Goal: Task Accomplishment & Management: Complete application form

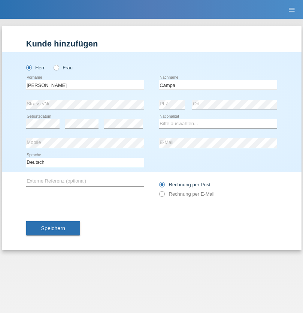
type input "Campa"
select select "CH"
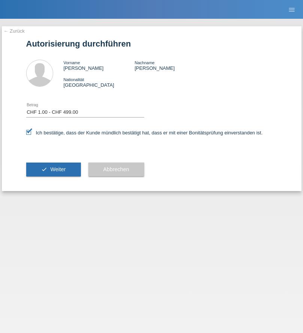
select select "1"
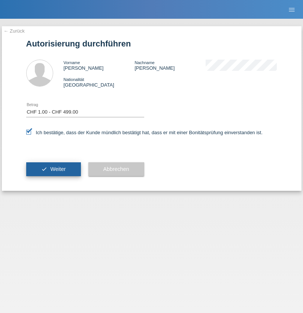
click at [53, 169] on span "Weiter" at bounding box center [57, 169] width 15 height 6
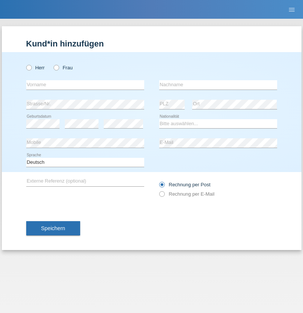
radio input "true"
click at [85, 85] on input "text" at bounding box center [85, 84] width 118 height 9
type input "Shukria"
click at [218, 85] on input "text" at bounding box center [218, 84] width 118 height 9
type input "Rasuli"
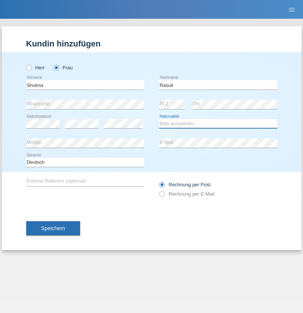
select select "AF"
select select "C"
select select "25"
select select "09"
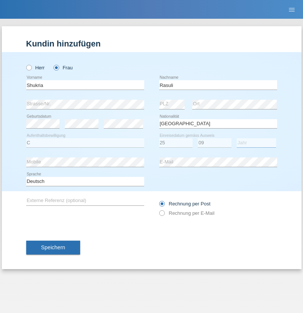
select select "2020"
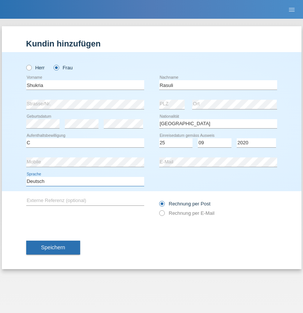
select select "en"
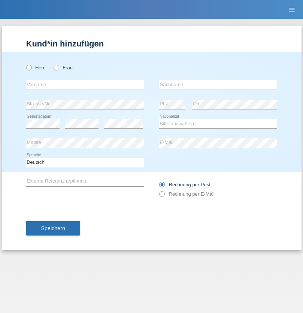
radio input "true"
click at [85, 85] on input "text" at bounding box center [85, 84] width 118 height 9
type input "Joaquim Miguel"
click at [218, 85] on input "text" at bounding box center [218, 84] width 118 height 9
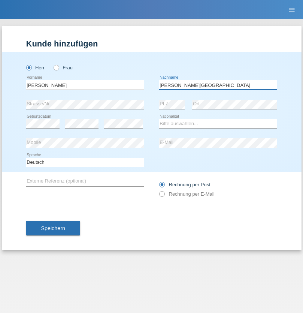
type input "Lopes Lisboa"
select select "PT"
select select "C"
select select "14"
select select "08"
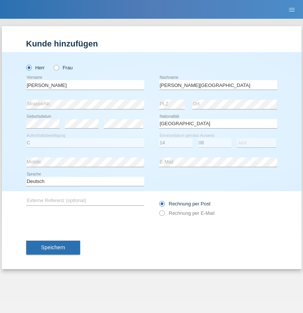
select select "2021"
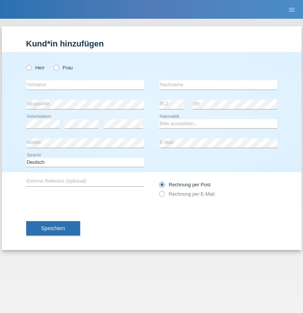
radio input "true"
click at [85, 85] on input "text" at bounding box center [85, 84] width 118 height 9
type input "[GEOGRAPHIC_DATA]"
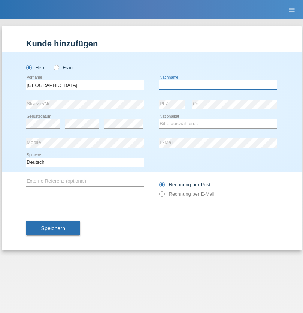
click at [218, 85] on input "text" at bounding box center [218, 84] width 118 height 9
type input "[PERSON_NAME]"
select select "HR"
select select "C"
select select "03"
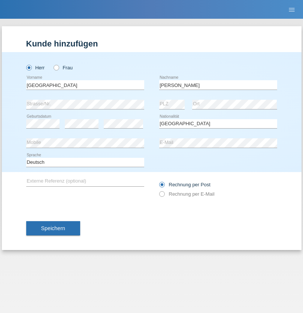
select select "01"
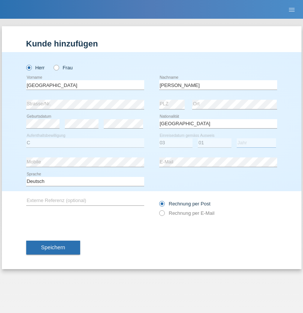
select select "2021"
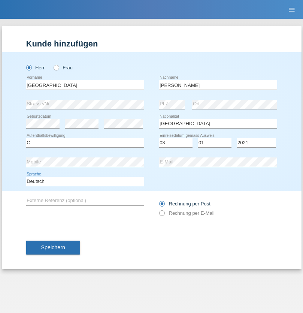
select select "en"
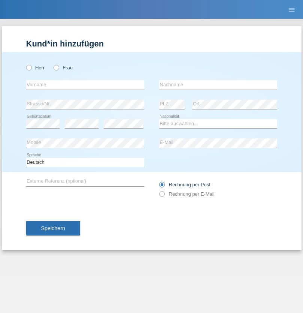
radio input "true"
click at [85, 85] on input "text" at bounding box center [85, 84] width 118 height 9
type input "Bastri"
click at [218, 85] on input "text" at bounding box center [218, 84] width 118 height 9
type input "Ajdari"
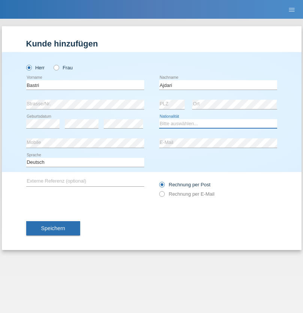
select select "MK"
select select "C"
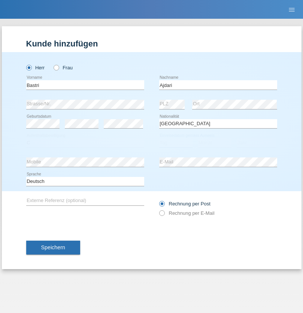
select select "01"
select select "02"
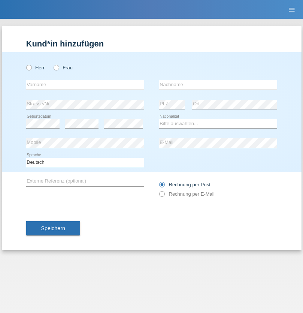
radio input "true"
click at [85, 85] on input "text" at bounding box center [85, 84] width 118 height 9
type input "Selami"
click at [218, 85] on input "text" at bounding box center [218, 84] width 118 height 9
type input "Tüysüz"
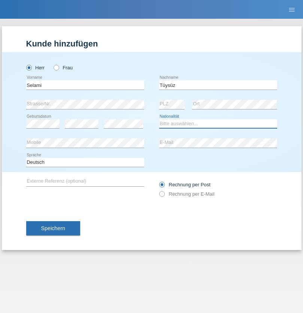
select select "TR"
select select "C"
select select "20"
select select "12"
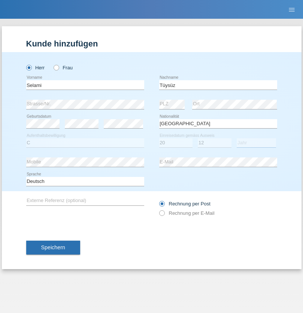
select select "1971"
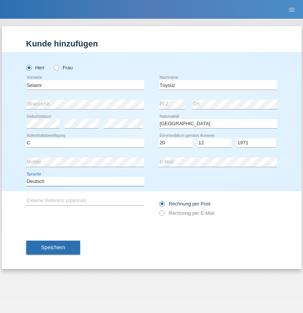
select select "en"
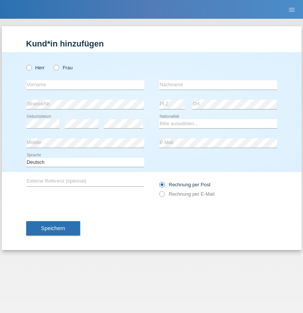
radio input "true"
click at [85, 85] on input "text" at bounding box center [85, 84] width 118 height 9
type input "[PERSON_NAME]"
click at [218, 85] on input "text" at bounding box center [218, 84] width 118 height 9
type input "Müller"
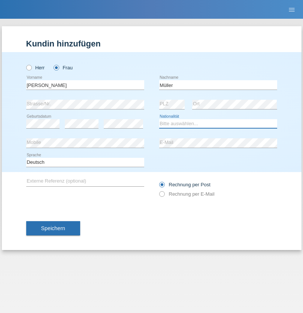
select select "CH"
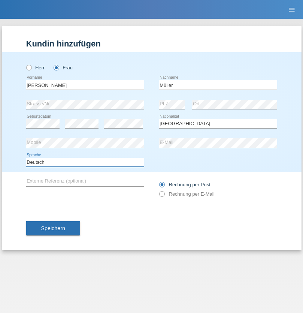
select select "en"
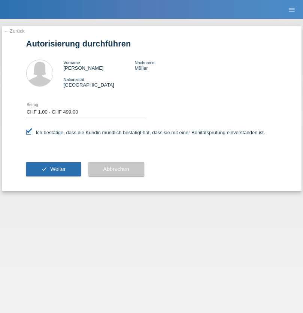
select select "1"
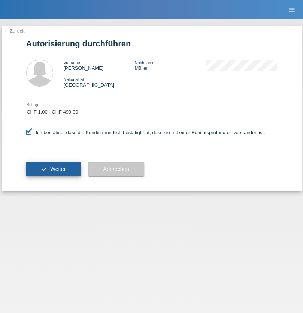
click at [53, 169] on span "Weiter" at bounding box center [57, 169] width 15 height 6
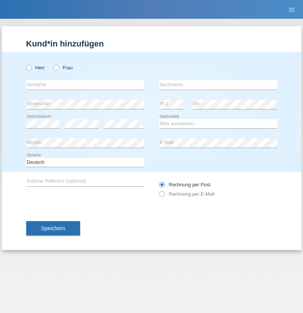
radio input "true"
click at [85, 85] on input "text" at bounding box center [85, 84] width 118 height 9
type input "[PERSON_NAME]"
click at [218, 85] on input "text" at bounding box center [218, 84] width 118 height 9
type input "canikli"
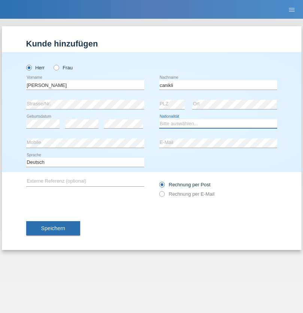
select select "CH"
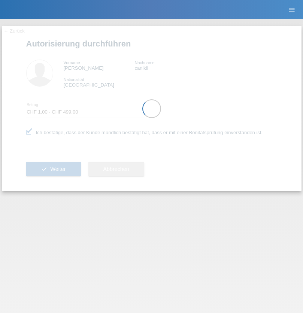
select select "1"
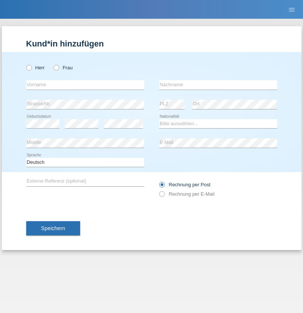
radio input "true"
click at [85, 85] on input "text" at bounding box center [85, 84] width 118 height 9
type input "Andrei"
click at [218, 85] on input "text" at bounding box center [218, 84] width 118 height 9
type input "Muntoiu"
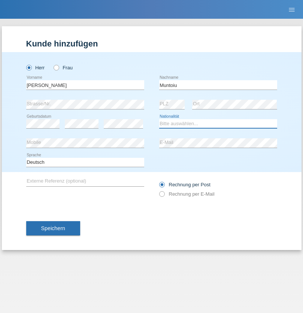
select select "RO"
select select "C"
select select "01"
select select "02"
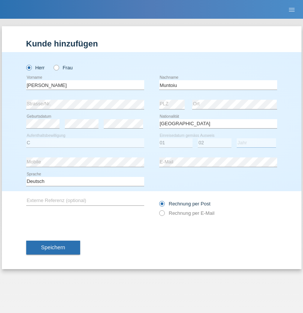
select select "2021"
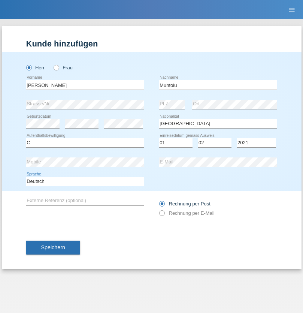
select select "en"
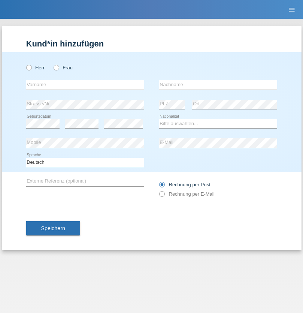
radio input "true"
click at [85, 85] on input "text" at bounding box center [85, 84] width 118 height 9
type input "[PERSON_NAME]"
click at [218, 85] on input "text" at bounding box center [218, 84] width 118 height 9
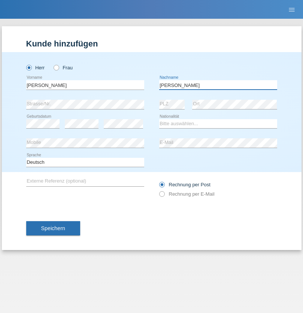
type input "[PERSON_NAME]"
select select "PL"
select select "C"
select select "16"
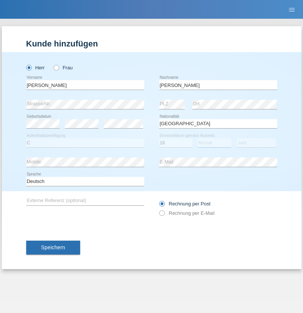
select select "04"
select select "2010"
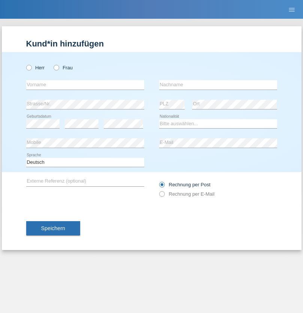
radio input "true"
click at [85, 85] on input "text" at bounding box center [85, 84] width 118 height 9
type input "Denise"
click at [218, 85] on input "text" at bounding box center [218, 84] width 118 height 9
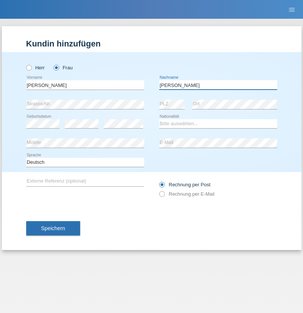
type input "Edward"
select select "CH"
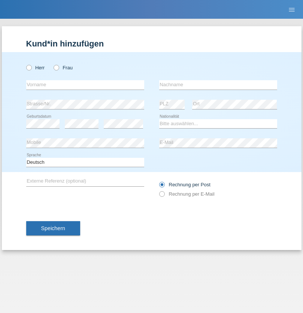
radio input "true"
click at [85, 85] on input "text" at bounding box center [85, 84] width 118 height 9
type input "[PERSON_NAME]"
click at [218, 85] on input "text" at bounding box center [218, 84] width 118 height 9
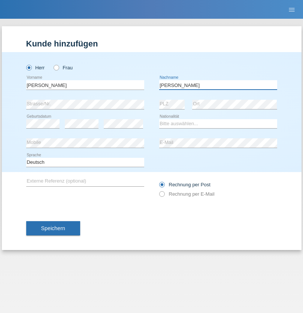
type input "[PERSON_NAME]"
select select "CH"
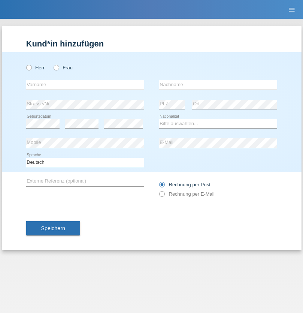
radio input "true"
click at [85, 85] on input "text" at bounding box center [85, 84] width 118 height 9
type input "Alban"
click at [218, 85] on input "text" at bounding box center [218, 84] width 118 height 9
type input "Selmonaj"
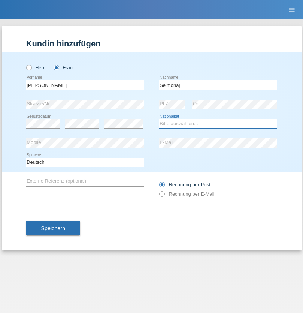
select select "CH"
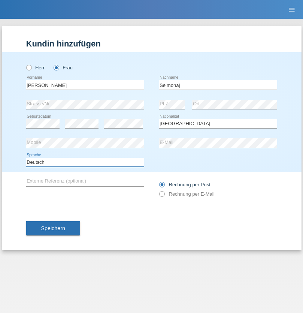
select select "en"
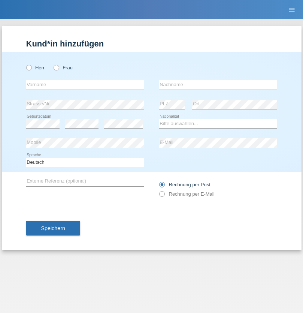
radio input "true"
click at [85, 85] on input "text" at bounding box center [85, 84] width 118 height 9
type input "[PERSON_NAME]"
click at [218, 85] on input "text" at bounding box center [218, 84] width 118 height 9
type input "Mehlhorn"
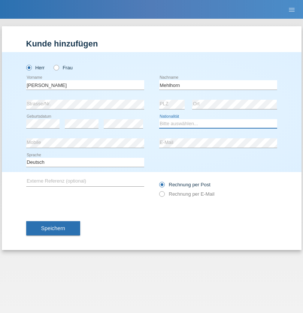
select select "CH"
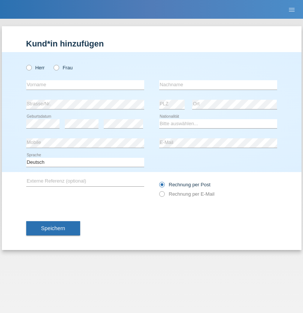
radio input "true"
click at [85, 85] on input "text" at bounding box center [85, 84] width 118 height 9
type input "Cristina"
click at [218, 85] on input "text" at bounding box center [218, 84] width 118 height 9
type input "Papuc"
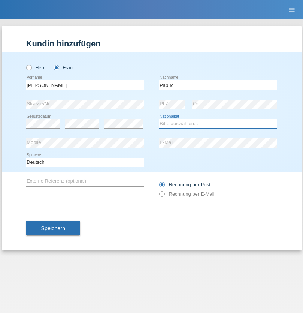
select select "RO"
select select "C"
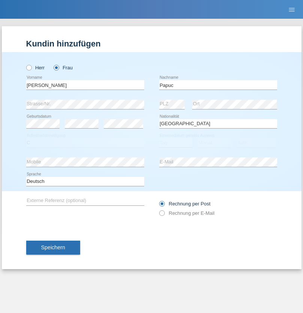
select select "30"
select select "07"
select select "2019"
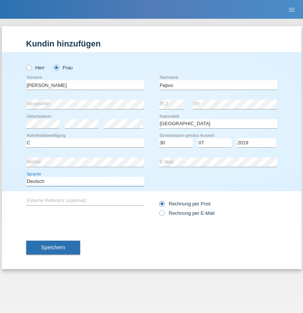
select select "en"
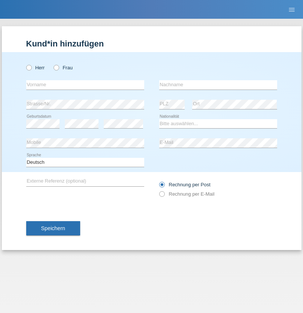
radio input "true"
click at [85, 85] on input "text" at bounding box center [85, 84] width 118 height 9
type input "Dikbaş"
click at [218, 85] on input "text" at bounding box center [218, 84] width 118 height 9
type input "Nuray"
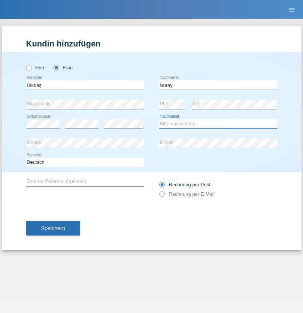
select select "TR"
select select "C"
select select "09"
select select "11"
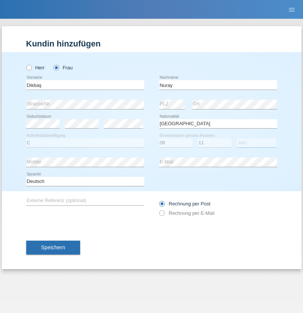
select select "1994"
